Goal: Task Accomplishment & Management: Manage account settings

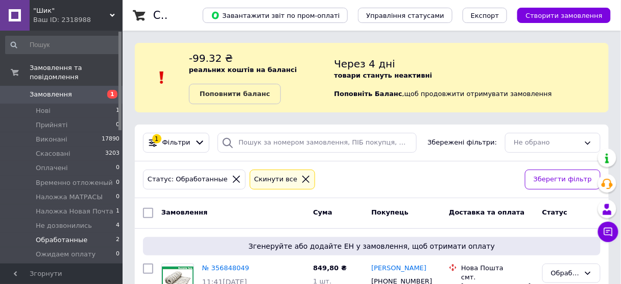
click at [51, 93] on link "Замовлення 1" at bounding box center [63, 94] width 126 height 17
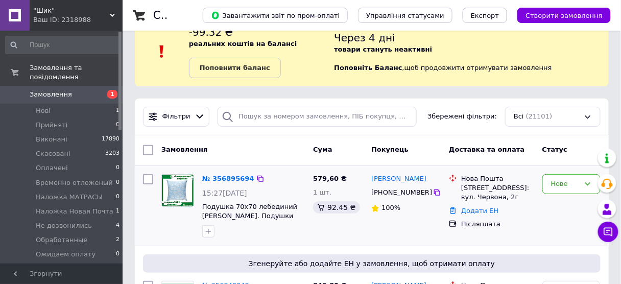
scroll to position [41, 0]
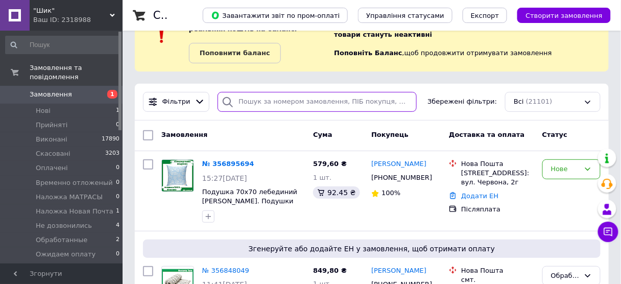
click at [256, 104] on input "search" at bounding box center [317, 102] width 199 height 20
paste input "380963772168"
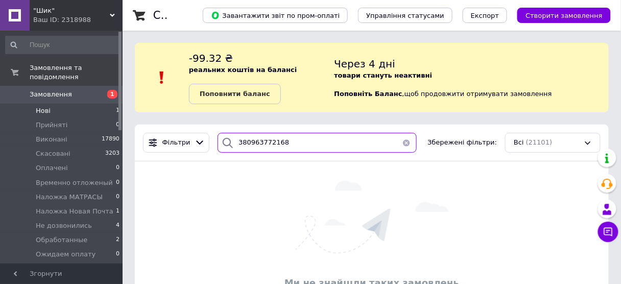
type input "380963772168"
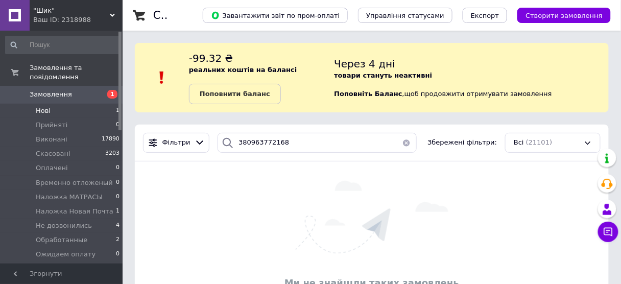
click at [38, 106] on span "Нові" at bounding box center [43, 110] width 15 height 9
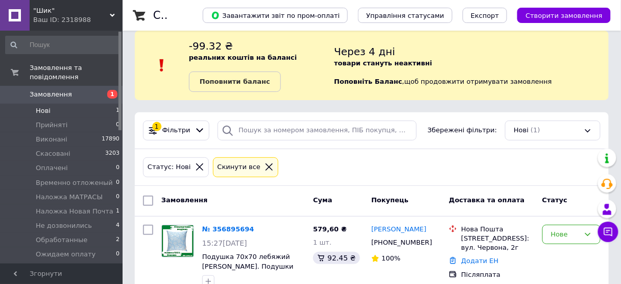
scroll to position [35, 0]
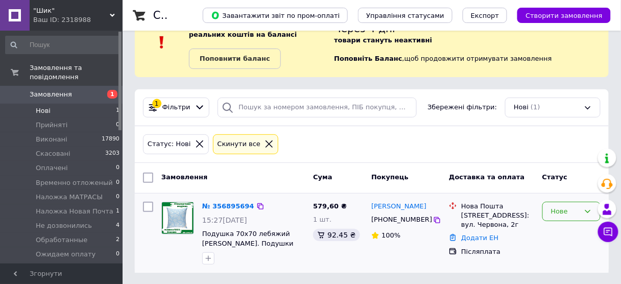
click at [564, 214] on div "Нове" at bounding box center [565, 211] width 29 height 11
click at [554, 234] on li "Прийнято" at bounding box center [571, 232] width 57 height 19
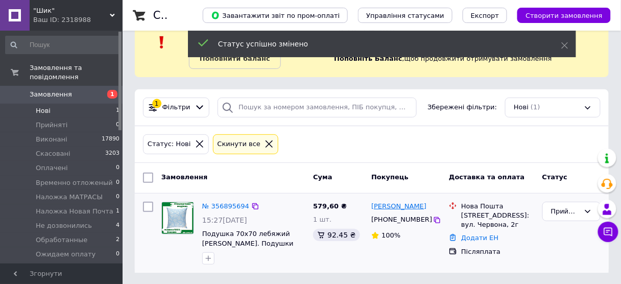
click at [393, 204] on link "[PERSON_NAME]" at bounding box center [398, 207] width 55 height 10
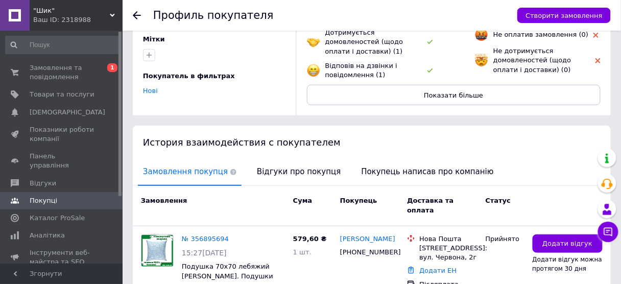
scroll to position [159, 0]
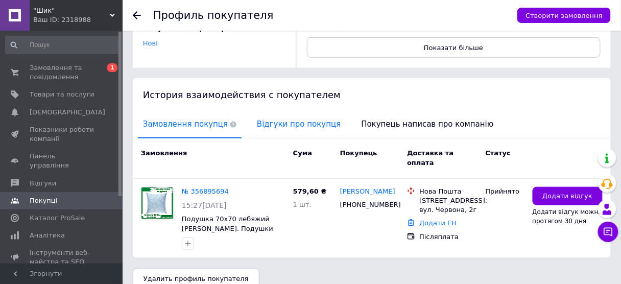
click at [260, 121] on span "Відгуки про покупця" at bounding box center [299, 124] width 94 height 26
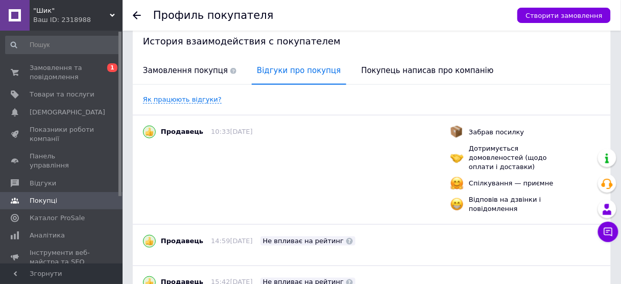
scroll to position [261, 0]
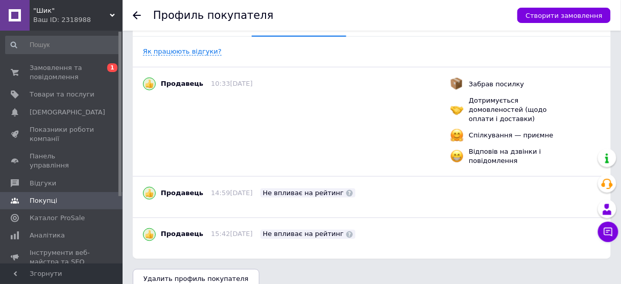
click at [137, 13] on icon at bounding box center [137, 15] width 8 height 8
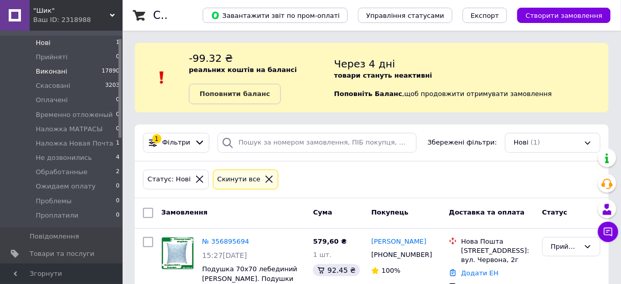
scroll to position [82, 0]
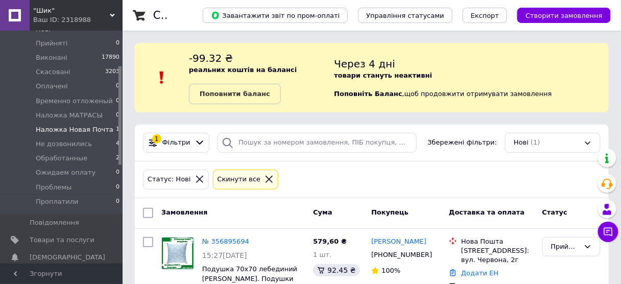
click at [64, 125] on span "Наложка Новая Почта" at bounding box center [75, 129] width 78 height 9
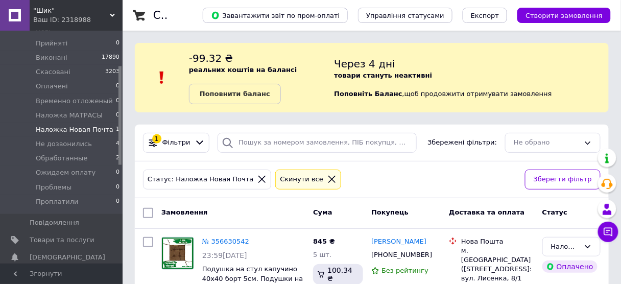
click at [578, 13] on span "Створити замовлення" at bounding box center [564, 16] width 77 height 8
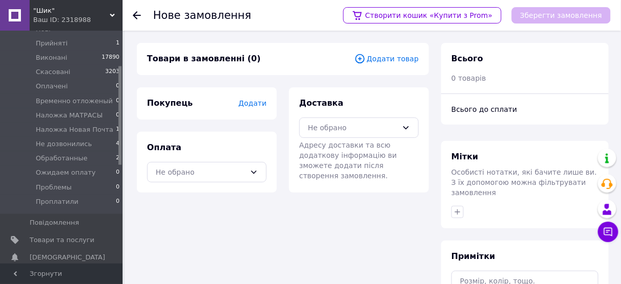
click at [414, 56] on span "Додати товар" at bounding box center [386, 58] width 64 height 11
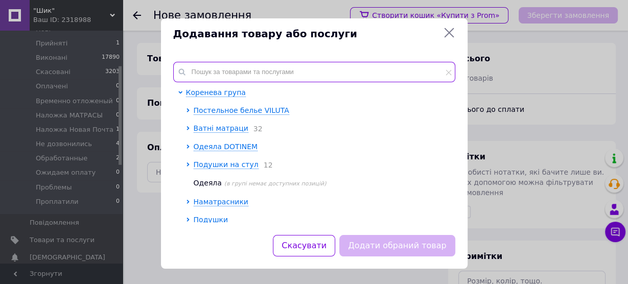
click at [241, 71] on input "text" at bounding box center [314, 72] width 282 height 20
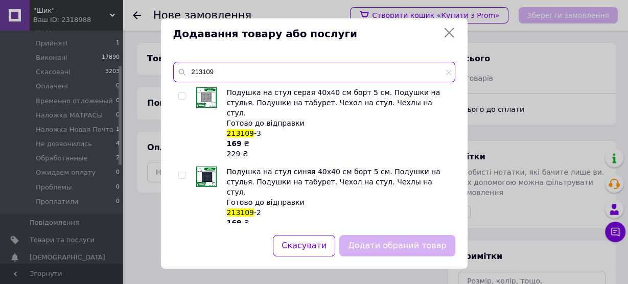
type input "213109"
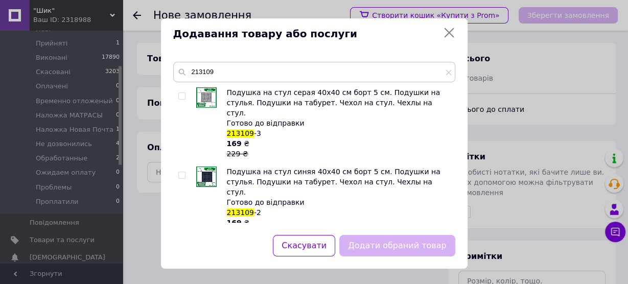
click at [178, 94] on input "checkbox" at bounding box center [181, 96] width 7 height 7
checkbox input "true"
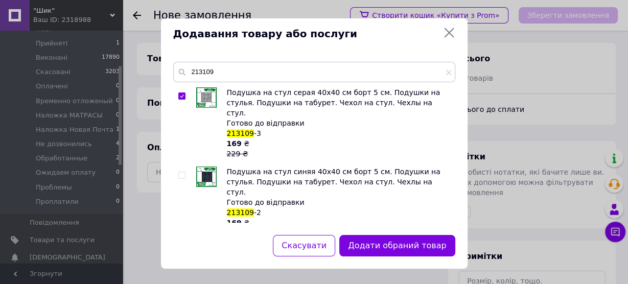
click at [180, 172] on input "checkbox" at bounding box center [181, 175] width 7 height 7
checkbox input "true"
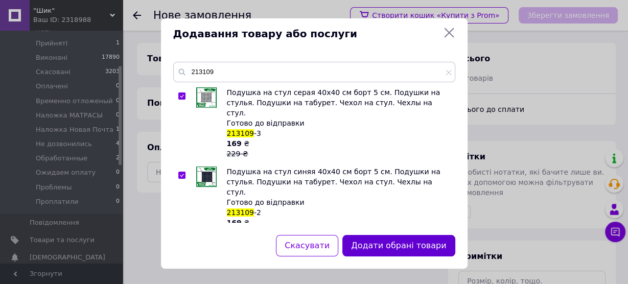
click at [403, 247] on button "Додати обрані товари" at bounding box center [398, 246] width 112 height 22
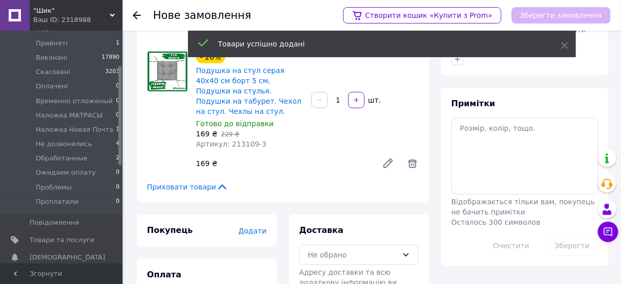
scroll to position [180, 0]
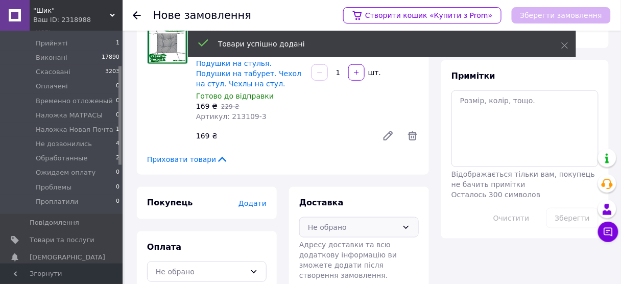
click at [344, 222] on div "Не обрано" at bounding box center [353, 227] width 90 height 11
click at [348, 244] on span "Нова Пошта (платна)" at bounding box center [366, 249] width 87 height 10
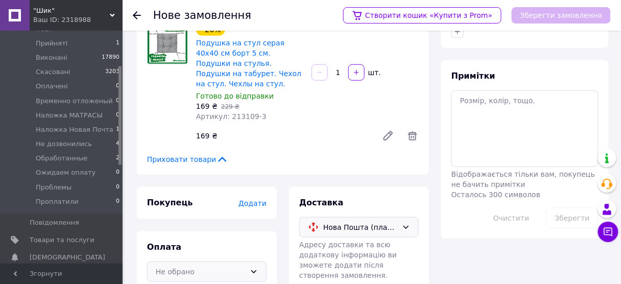
click at [187, 266] on div "Не обрано" at bounding box center [201, 271] width 90 height 11
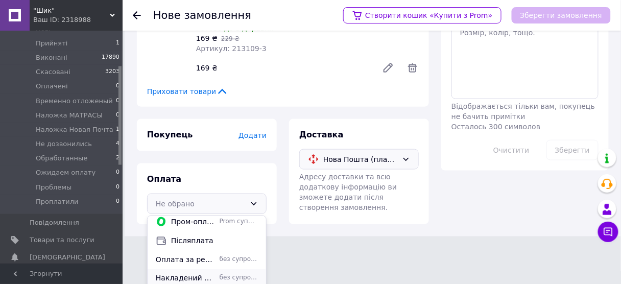
scroll to position [6, 0]
click at [192, 272] on span "Накладений платіж Нова Пошта" at bounding box center [186, 277] width 60 height 10
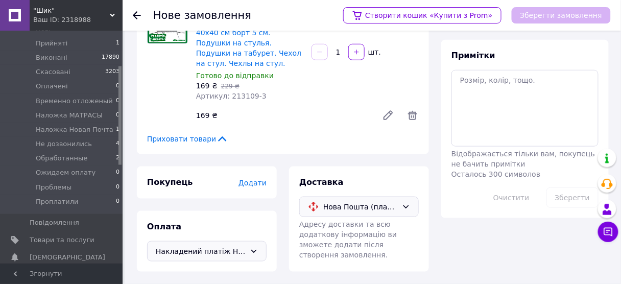
scroll to position [180, 0]
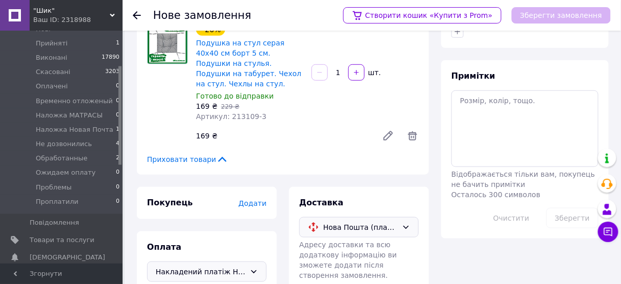
click at [257, 199] on span "Додати" at bounding box center [253, 203] width 28 height 8
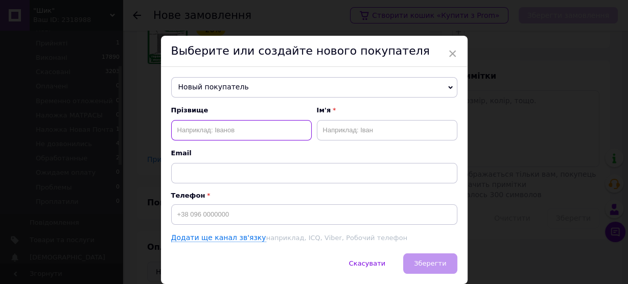
click at [199, 130] on input "text" at bounding box center [241, 130] width 140 height 20
paste input "[PERSON_NAME]"
drag, startPoint x: 206, startPoint y: 129, endPoint x: 256, endPoint y: 112, distance: 53.5
click at [256, 112] on div "Прізвище [PERSON_NAME]" at bounding box center [241, 123] width 140 height 35
type input "[PERSON_NAME]"
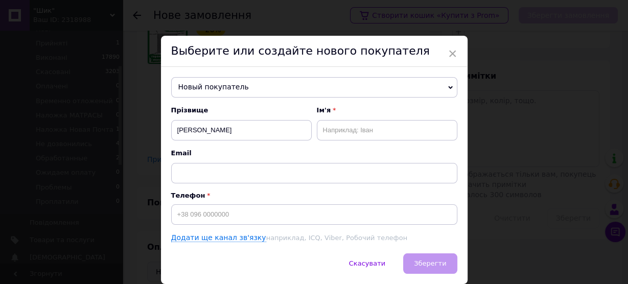
drag, startPoint x: 347, startPoint y: 140, endPoint x: 339, endPoint y: 125, distance: 17.8
click at [345, 136] on div "Прізвище [PERSON_NAME] Ім'я Email" at bounding box center [314, 145] width 286 height 78
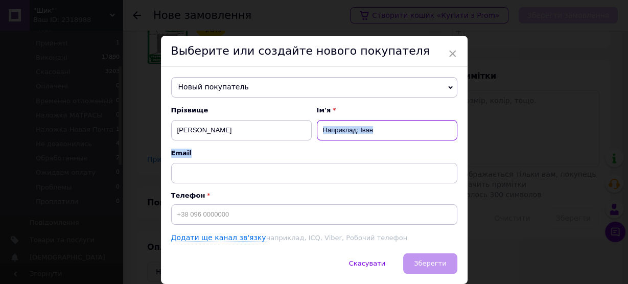
click at [393, 134] on input "text" at bounding box center [387, 130] width 140 height 20
drag, startPoint x: 384, startPoint y: 128, endPoint x: 328, endPoint y: 125, distance: 55.8
click at [328, 125] on input "text" at bounding box center [387, 130] width 140 height 20
paste input "[PERSON_NAME]"
click at [321, 132] on input "[PERSON_NAME]" at bounding box center [387, 130] width 140 height 20
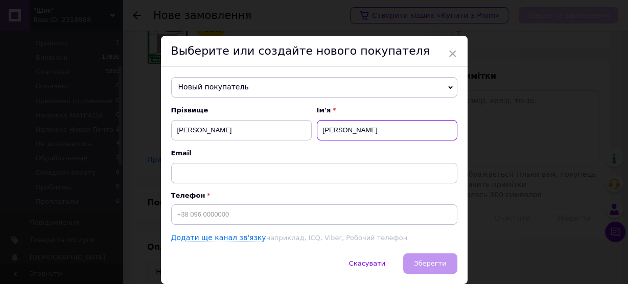
click at [325, 131] on input "[PERSON_NAME]" at bounding box center [387, 130] width 140 height 20
click at [324, 130] on input "[PERSON_NAME]" at bounding box center [387, 130] width 140 height 20
type input "[PERSON_NAME]"
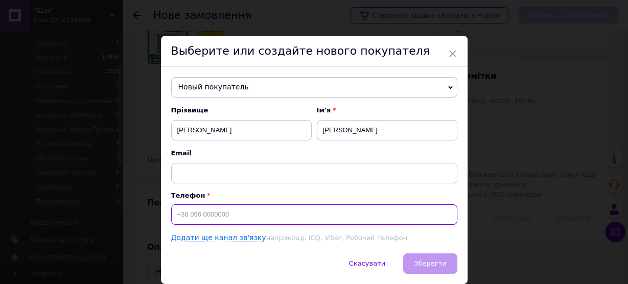
click at [227, 209] on input at bounding box center [314, 214] width 286 height 20
paste input "380963772168"
click at [174, 214] on input "380963772168" at bounding box center [314, 214] width 286 height 20
type input "[PHONE_NUMBER]"
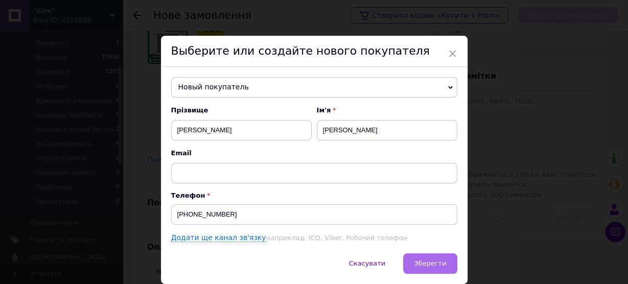
click at [437, 266] on span "Зберегти" at bounding box center [430, 263] width 32 height 8
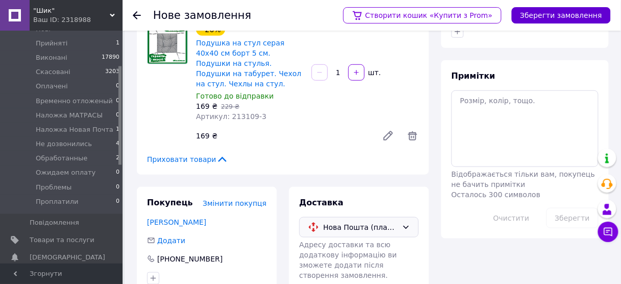
click at [549, 22] on button "Зберегти замовлення" at bounding box center [561, 15] width 99 height 16
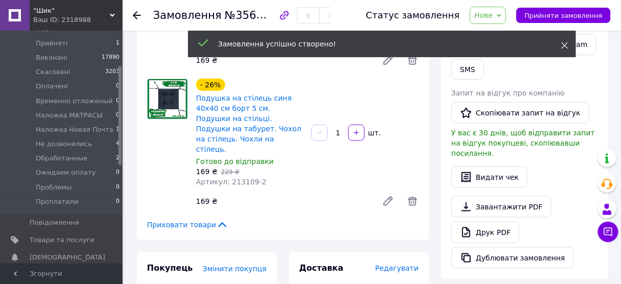
click at [565, 45] on icon at bounding box center [564, 45] width 7 height 7
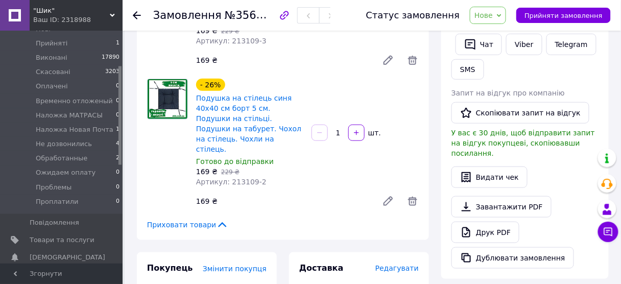
click at [494, 21] on span "Нове" at bounding box center [488, 15] width 36 height 17
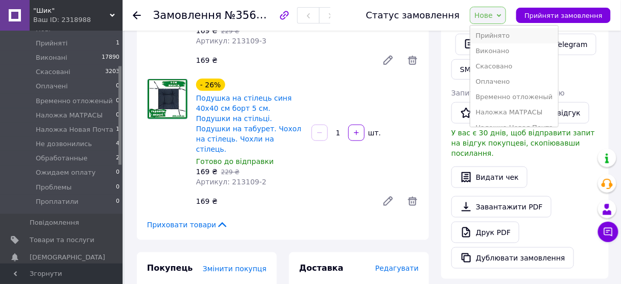
click at [495, 38] on li "Прийнято" at bounding box center [514, 35] width 88 height 15
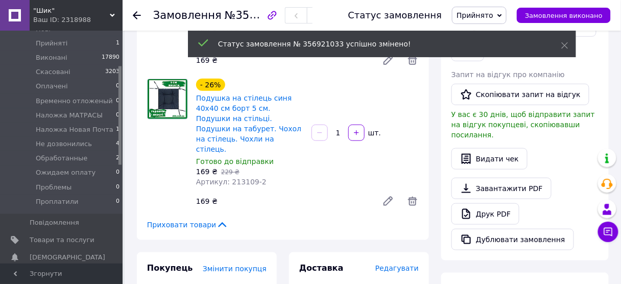
click at [493, 18] on span "Прийнято" at bounding box center [475, 15] width 37 height 8
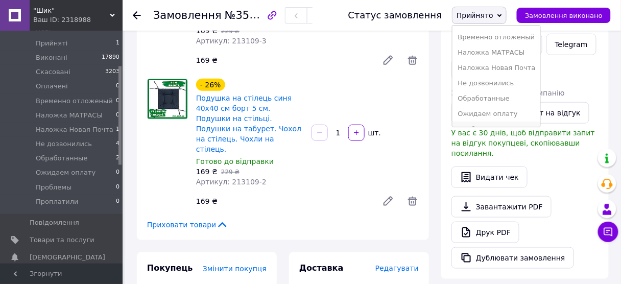
scroll to position [31, 0]
click at [499, 96] on li "Не дозвонились" at bounding box center [496, 96] width 88 height 15
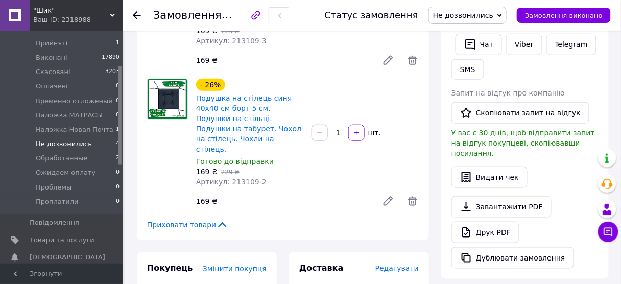
click at [49, 139] on span "Не дозвонились" at bounding box center [64, 143] width 56 height 9
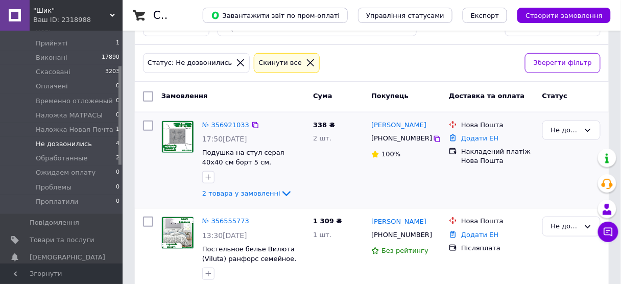
scroll to position [123, 0]
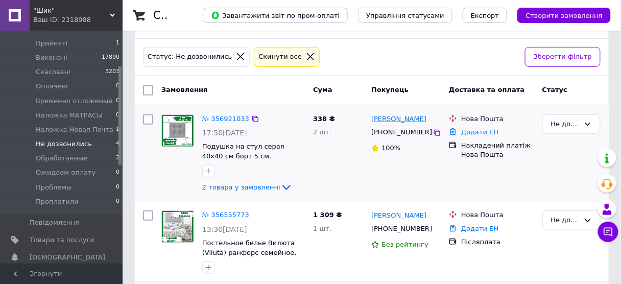
click at [409, 116] on link "[PERSON_NAME]" at bounding box center [398, 119] width 55 height 10
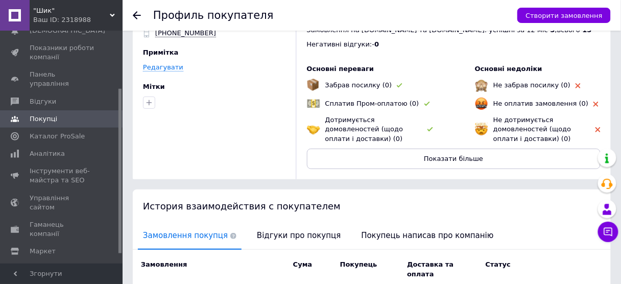
scroll to position [176, 0]
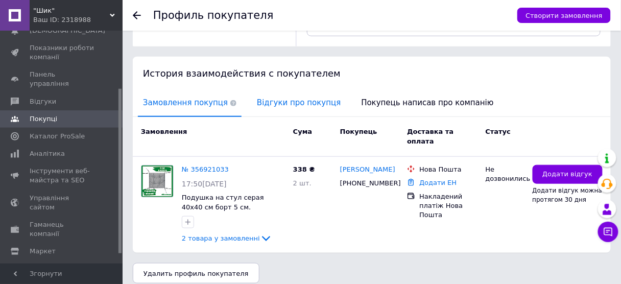
click at [283, 107] on span "Відгуки про покупця" at bounding box center [299, 103] width 94 height 26
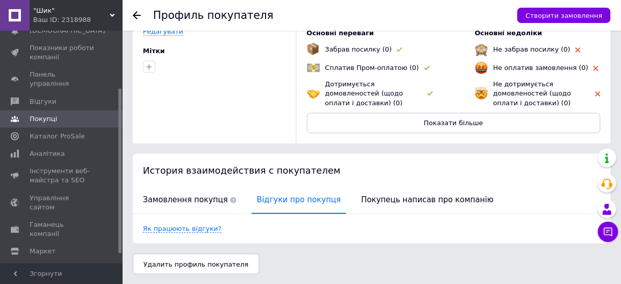
click at [136, 10] on div at bounding box center [143, 15] width 20 height 31
click at [136, 14] on icon at bounding box center [137, 15] width 8 height 8
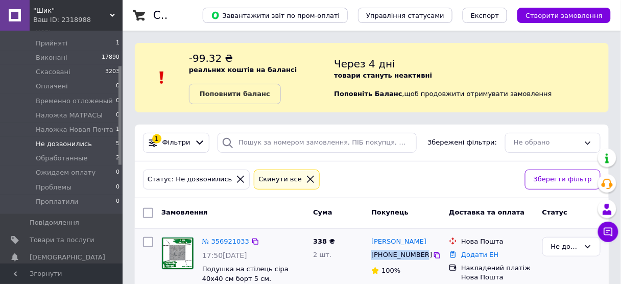
drag, startPoint x: 419, startPoint y: 255, endPoint x: 372, endPoint y: 257, distance: 47.1
click at [372, 257] on span "[PHONE_NUMBER]" at bounding box center [401, 255] width 61 height 8
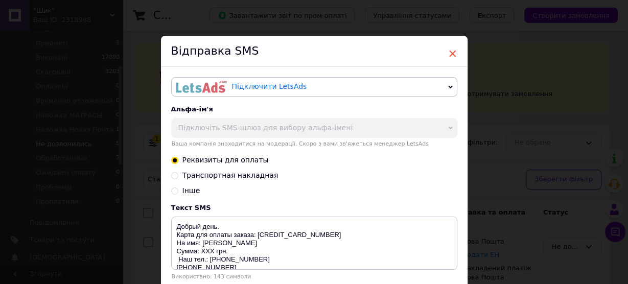
click at [449, 53] on span "×" at bounding box center [452, 53] width 9 height 17
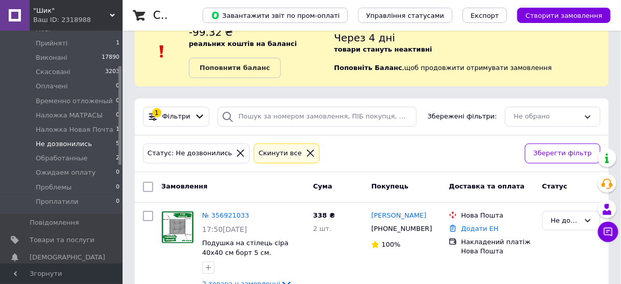
scroll to position [41, 0]
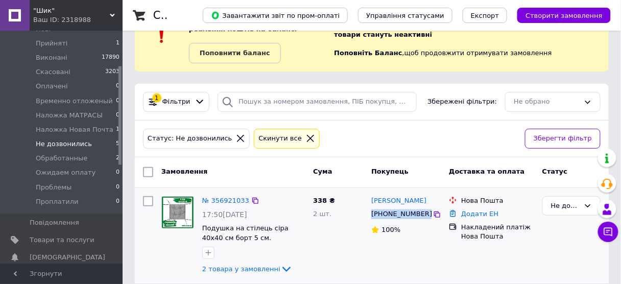
drag, startPoint x: 420, startPoint y: 212, endPoint x: 372, endPoint y: 218, distance: 48.8
click at [372, 218] on div "[PHONE_NUMBER]" at bounding box center [405, 214] width 71 height 12
copy div "[PHONE_NUMBER]"
click at [236, 138] on icon at bounding box center [240, 138] width 9 height 9
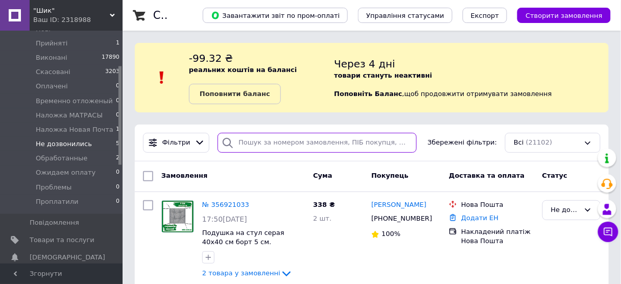
click at [258, 142] on input "search" at bounding box center [317, 143] width 199 height 20
paste input "[PHONE_NUMBER]"
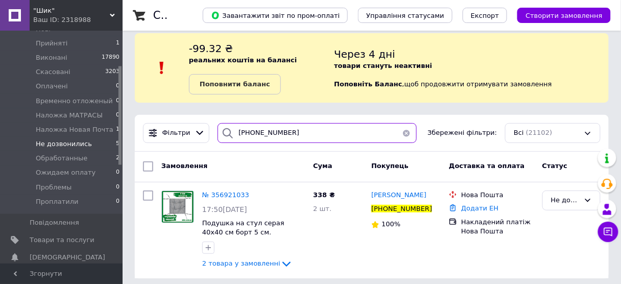
scroll to position [15, 0]
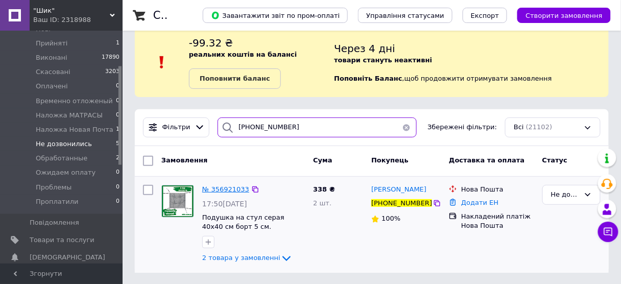
type input "[PHONE_NUMBER]"
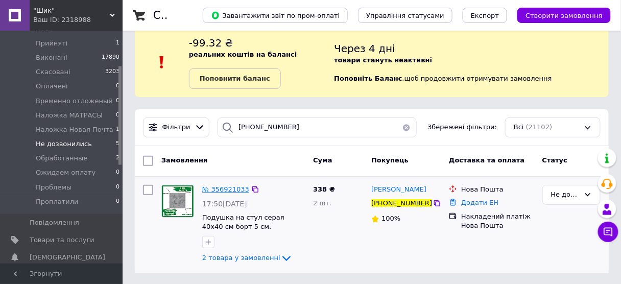
click at [226, 190] on span "№ 356921033" at bounding box center [225, 189] width 47 height 8
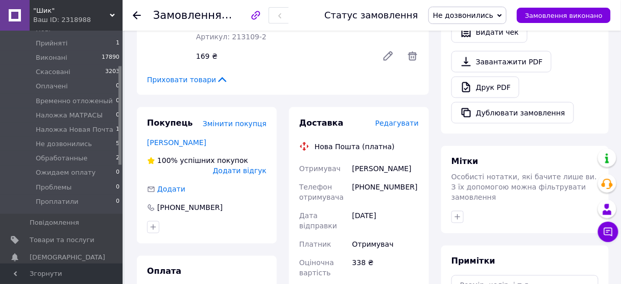
scroll to position [327, 0]
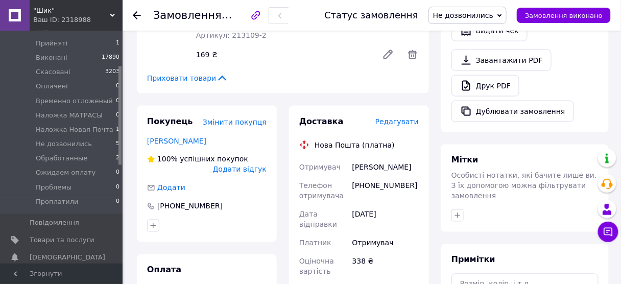
click at [194, 137] on link "[PERSON_NAME]" at bounding box center [176, 141] width 59 height 8
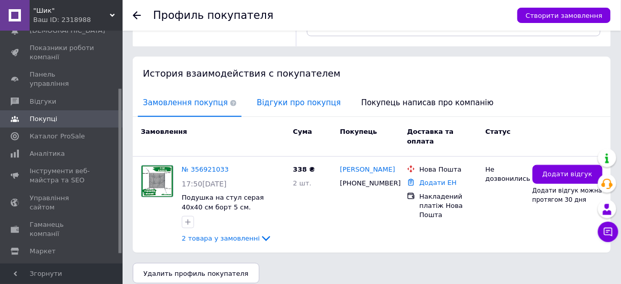
click at [288, 108] on span "Відгуки про покупця" at bounding box center [299, 103] width 94 height 26
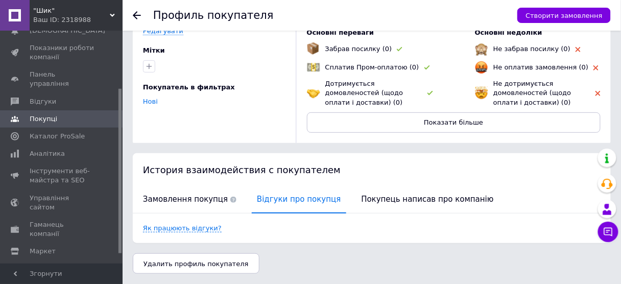
scroll to position [79, 0]
click at [138, 13] on icon at bounding box center [137, 15] width 8 height 8
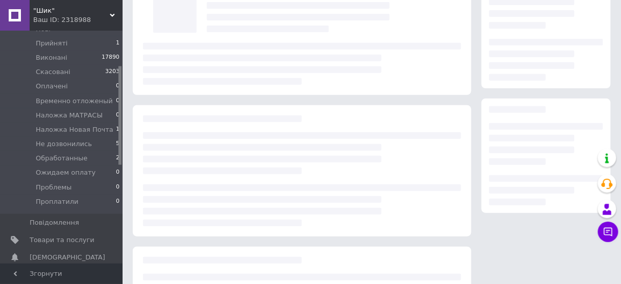
scroll to position [182, 0]
